Goal: Task Accomplishment & Management: Use online tool/utility

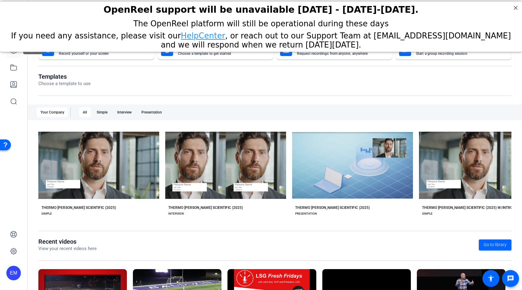
click at [14, 54] on link at bounding box center [13, 50] width 15 height 15
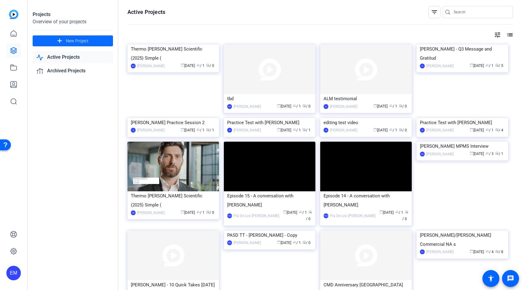
click at [60, 42] on mat-icon "add" at bounding box center [60, 41] width 8 height 8
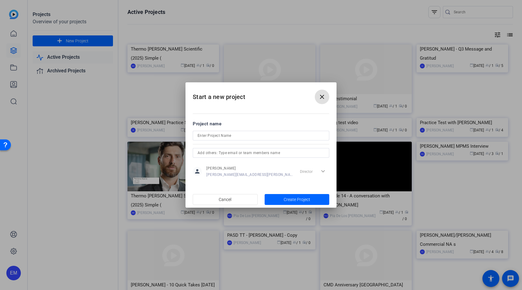
click at [214, 135] on input at bounding box center [261, 135] width 127 height 7
type input "Pfizer Customer Video"
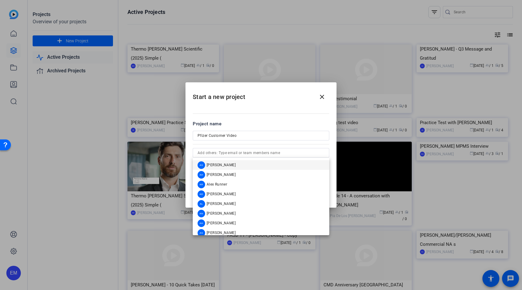
click at [263, 122] on div "Project name" at bounding box center [261, 123] width 137 height 7
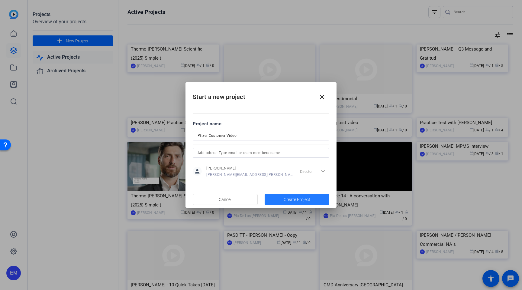
click at [299, 201] on span "Create Project" at bounding box center [297, 199] width 27 height 6
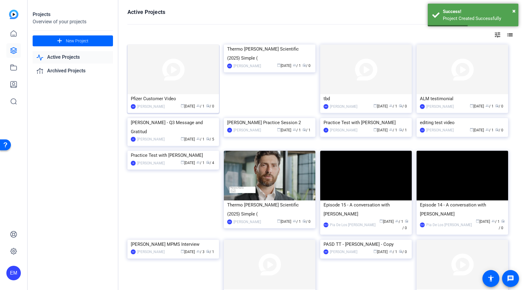
click at [159, 102] on div "Pfizer Customer Video" at bounding box center [173, 98] width 85 height 9
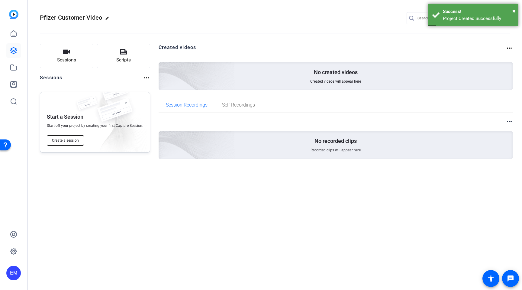
click at [69, 138] on span "Create a session" at bounding box center [65, 140] width 27 height 5
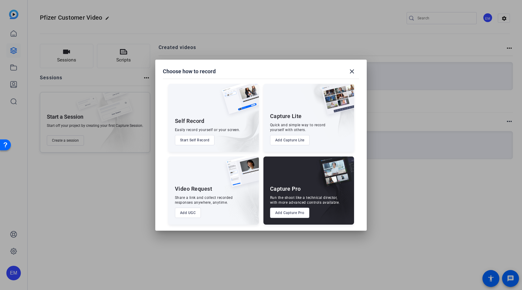
click at [296, 213] on button "Add Capture Pro" at bounding box center [290, 212] width 40 height 10
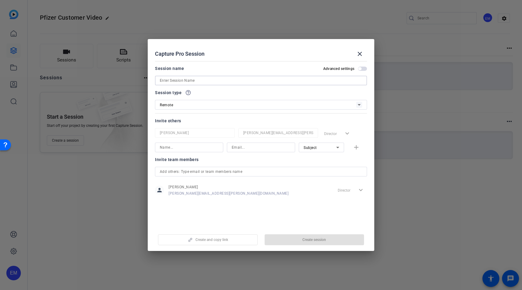
click at [215, 80] on input at bounding box center [261, 80] width 203 height 7
type input "Pfizer Customer Video"
click at [245, 122] on div "Invite others" at bounding box center [261, 120] width 212 height 7
click at [198, 151] on input at bounding box center [189, 147] width 59 height 7
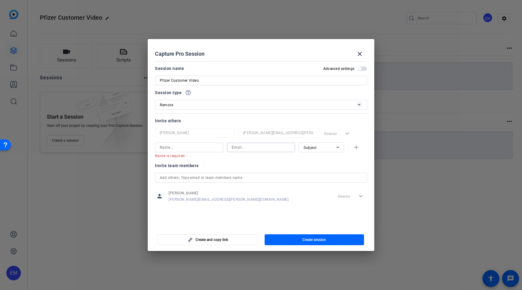
click at [255, 146] on input at bounding box center [261, 147] width 59 height 7
paste input "[PERSON_NAME][EMAIL_ADDRESS][DOMAIN_NAME]"
type input "[PERSON_NAME][EMAIL_ADDRESS][DOMAIN_NAME]"
click at [188, 147] on input at bounding box center [189, 147] width 59 height 7
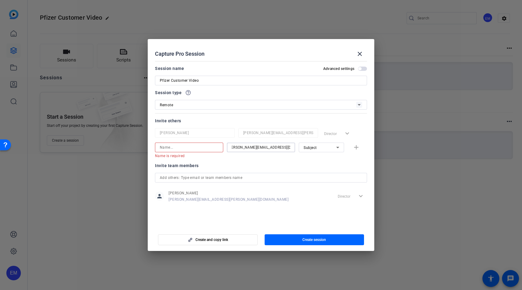
scroll to position [0, 0]
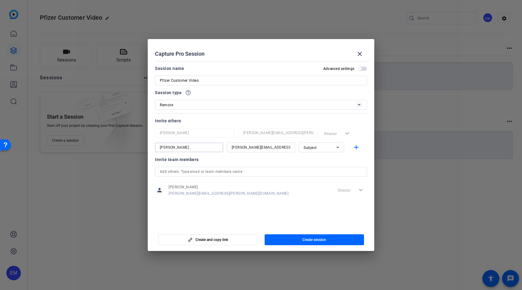
type input "[PERSON_NAME]"
click at [325, 146] on div "Subject" at bounding box center [320, 148] width 33 height 8
click at [318, 159] on span "Collaborator" at bounding box center [315, 159] width 22 height 7
click at [356, 148] on mat-icon "add" at bounding box center [357, 148] width 8 height 8
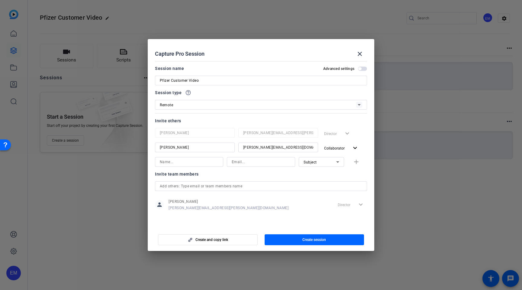
click at [192, 164] on input at bounding box center [189, 161] width 59 height 7
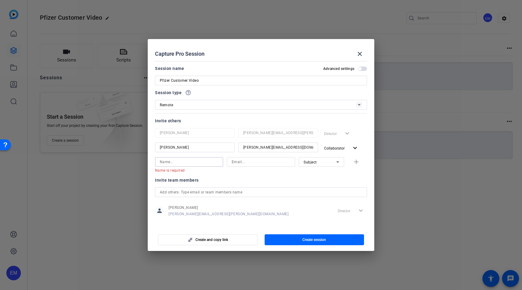
click at [260, 162] on input at bounding box center [261, 161] width 59 height 7
paste input "gabriela.zappitelli@thermofisher.com"
type input "gabriela.zappitelli@thermofisher.com"
click at [178, 162] on input at bounding box center [189, 161] width 59 height 7
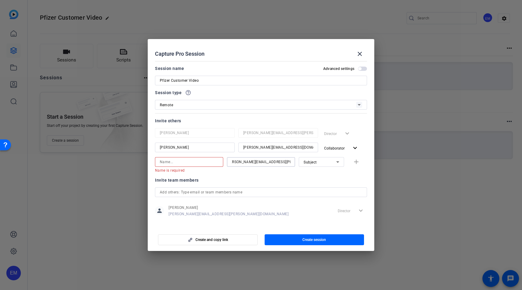
scroll to position [0, 0]
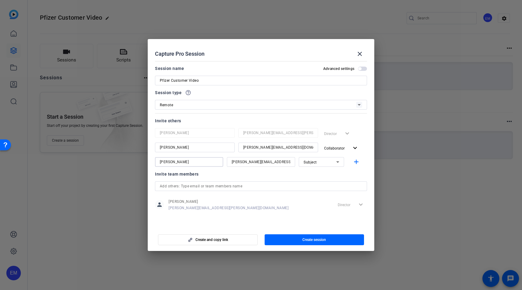
type input "Gabriele Zappitelli"
click at [336, 163] on icon at bounding box center [337, 161] width 7 height 7
click at [323, 171] on span "Collaborator" at bounding box center [315, 173] width 22 height 7
click at [276, 176] on div "Invite team members" at bounding box center [261, 173] width 212 height 7
click at [318, 239] on span "Create session" at bounding box center [315, 239] width 24 height 5
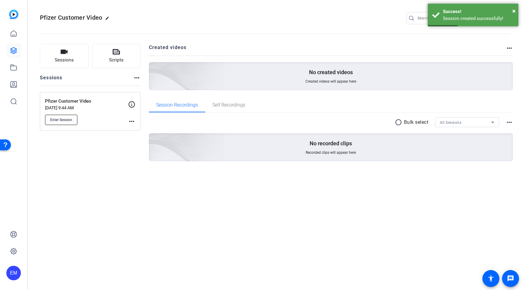
click at [59, 120] on span "Enter Session" at bounding box center [61, 119] width 22 height 5
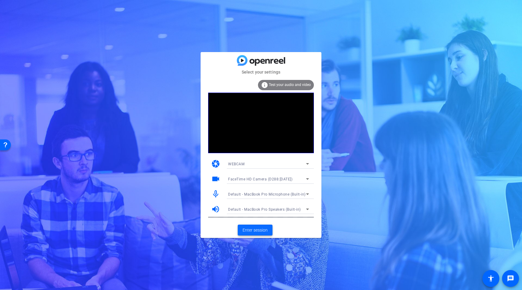
click at [257, 230] on span "Enter session" at bounding box center [255, 230] width 25 height 6
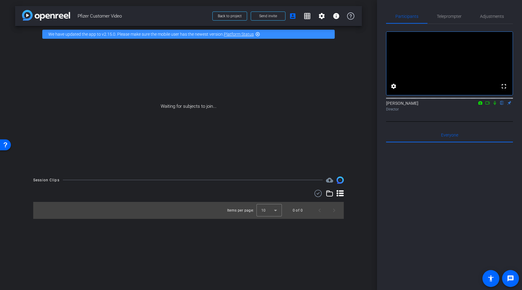
click at [487, 105] on icon at bounding box center [488, 103] width 5 height 4
click at [504, 105] on icon at bounding box center [502, 103] width 5 height 4
click at [232, 15] on span "Back to project" at bounding box center [230, 16] width 24 height 4
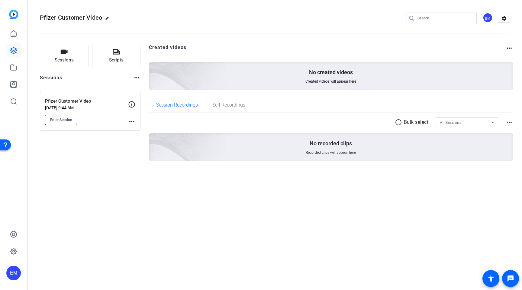
click at [64, 119] on span "Enter Session" at bounding box center [61, 119] width 22 height 5
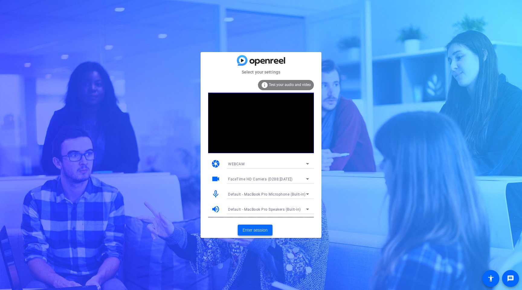
click at [257, 232] on span "Enter session" at bounding box center [255, 230] width 25 height 6
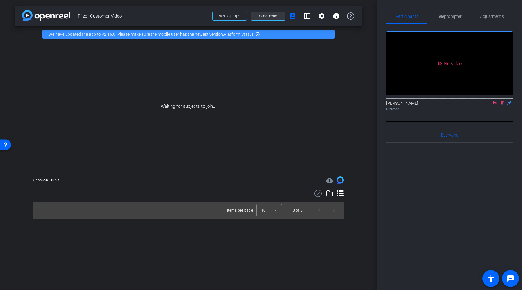
click at [265, 14] on span "Send invite" at bounding box center [268, 16] width 18 height 5
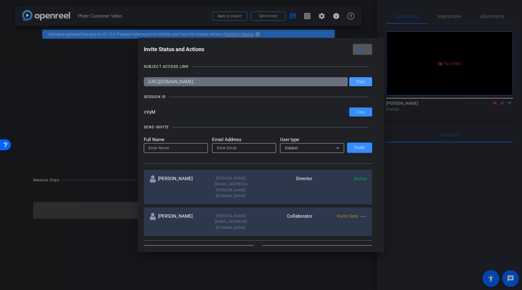
click at [357, 83] on span "Copy" at bounding box center [361, 82] width 8 height 5
click at [366, 113] on span at bounding box center [360, 112] width 23 height 15
click at [361, 47] on mat-icon "close" at bounding box center [362, 50] width 8 height 8
